Goal: Task Accomplishment & Management: Use online tool/utility

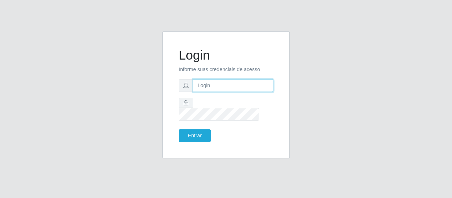
type input "[EMAIL_ADDRESS][DOMAIN_NAME]"
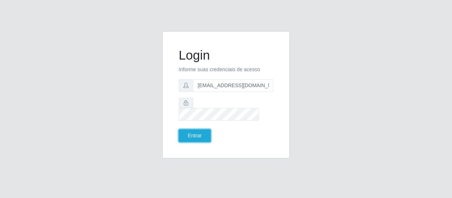
click at [198, 130] on button "Entrar" at bounding box center [195, 136] width 32 height 13
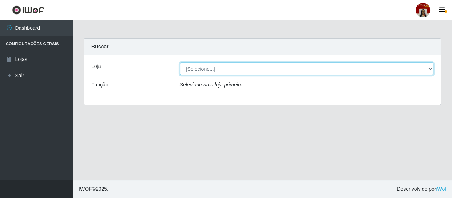
click at [428, 67] on select "[Selecione...] Mar Vermelho - Loja 04" at bounding box center [307, 69] width 254 height 13
select select "251"
click at [180, 63] on select "[Selecione...] Mar Vermelho - Loja 04" at bounding box center [307, 69] width 254 height 13
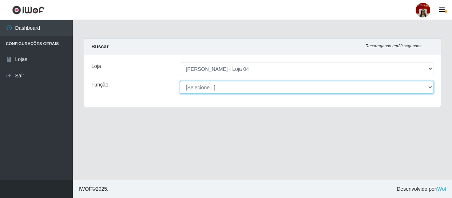
click at [429, 85] on select "[Selecione...] ASG ASG + ASG ++ Auxiliar de Depósito Auxiliar de Depósito + Aux…" at bounding box center [307, 87] width 254 height 13
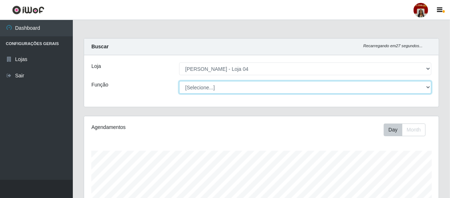
scroll to position [151, 354]
select select "22"
click at [179, 81] on select "[Selecione...] ASG ASG + ASG ++ Auxiliar de Depósito Auxiliar de Depósito + Aux…" at bounding box center [305, 87] width 252 height 13
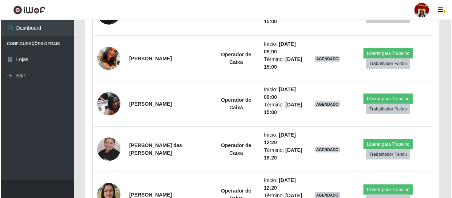
scroll to position [331, 0]
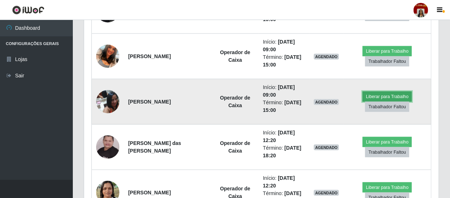
click at [378, 95] on button "Liberar para Trabalho" at bounding box center [386, 97] width 49 height 10
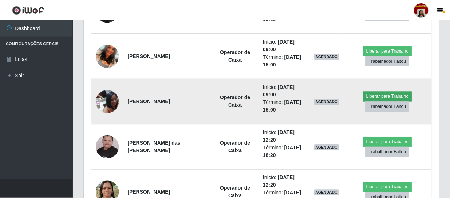
scroll to position [151, 351]
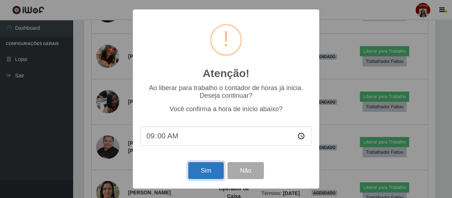
click at [209, 167] on button "Sim" at bounding box center [205, 170] width 35 height 17
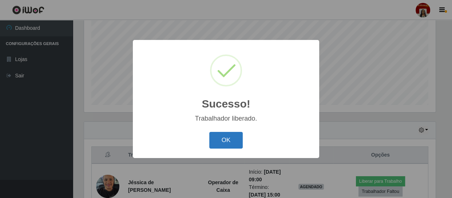
click at [219, 143] on button "OK" at bounding box center [226, 140] width 34 height 17
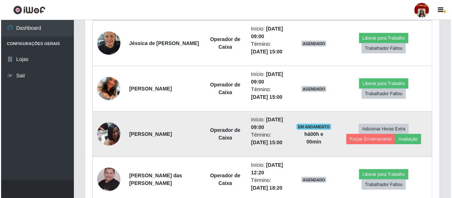
scroll to position [287, 0]
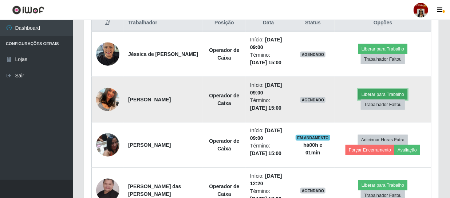
click at [378, 94] on button "Liberar para Trabalho" at bounding box center [382, 95] width 49 height 10
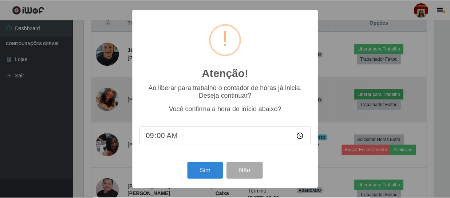
scroll to position [151, 351]
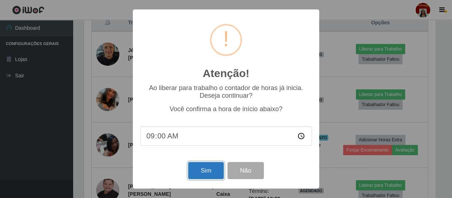
click at [199, 172] on button "Sim" at bounding box center [205, 170] width 35 height 17
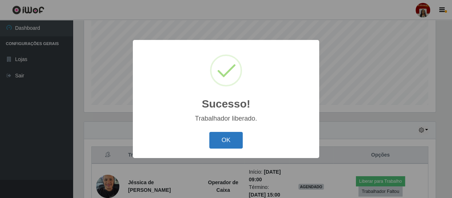
click at [228, 138] on button "OK" at bounding box center [226, 140] width 34 height 17
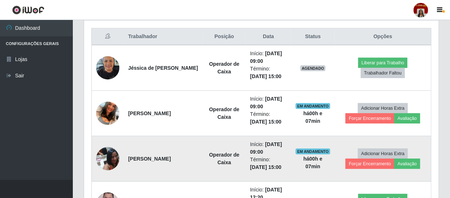
scroll to position [254, 0]
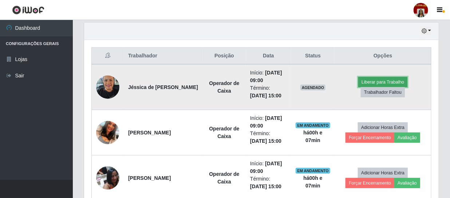
click at [373, 79] on button "Liberar para Trabalho" at bounding box center [382, 82] width 49 height 10
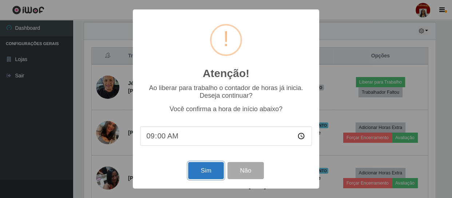
click at [207, 177] on button "Sim" at bounding box center [205, 170] width 35 height 17
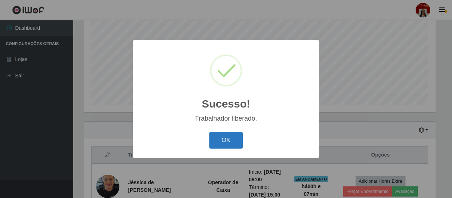
click at [230, 136] on button "OK" at bounding box center [226, 140] width 34 height 17
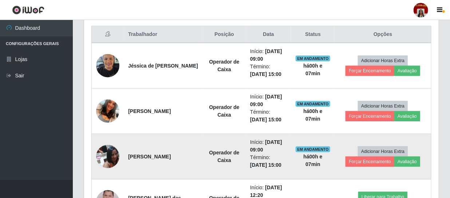
scroll to position [287, 0]
